Goal: Navigation & Orientation: Go to known website

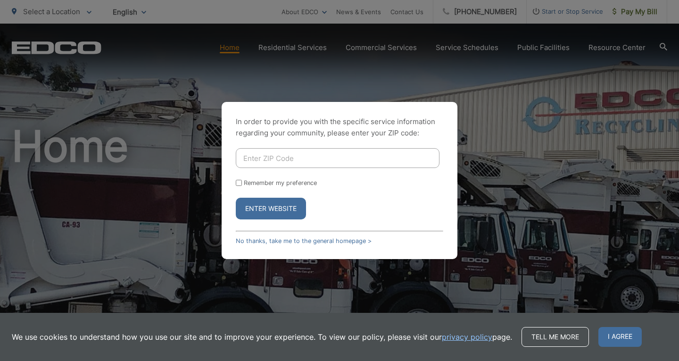
click at [268, 160] on input "Enter ZIP Code" at bounding box center [338, 158] width 204 height 20
type input "92078"
click at [236, 198] on button "Enter Website" at bounding box center [271, 209] width 70 height 22
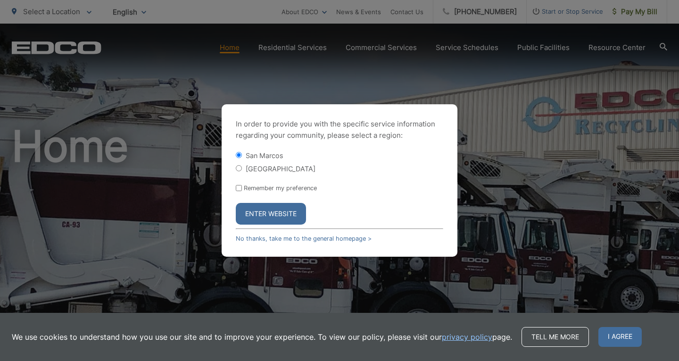
click at [270, 212] on button "Enter Website" at bounding box center [271, 214] width 70 height 22
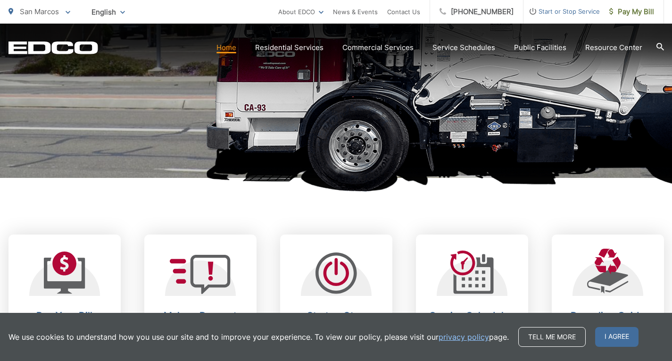
scroll to position [236, 0]
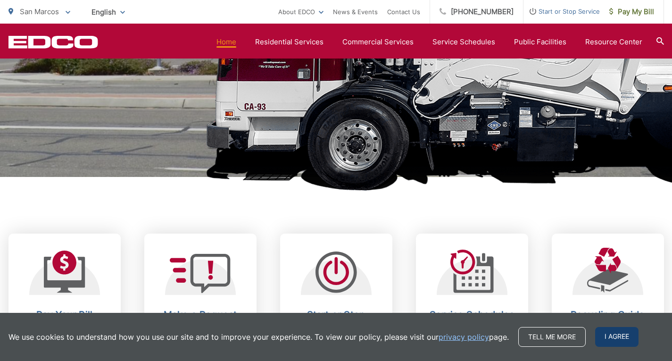
click at [608, 332] on span "I agree" at bounding box center [616, 337] width 43 height 20
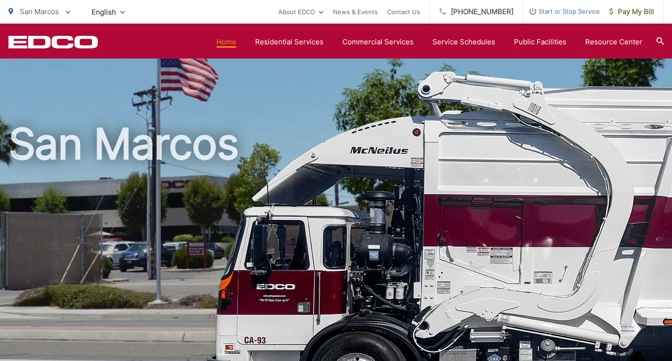
scroll to position [0, 0]
